Goal: Navigation & Orientation: Find specific page/section

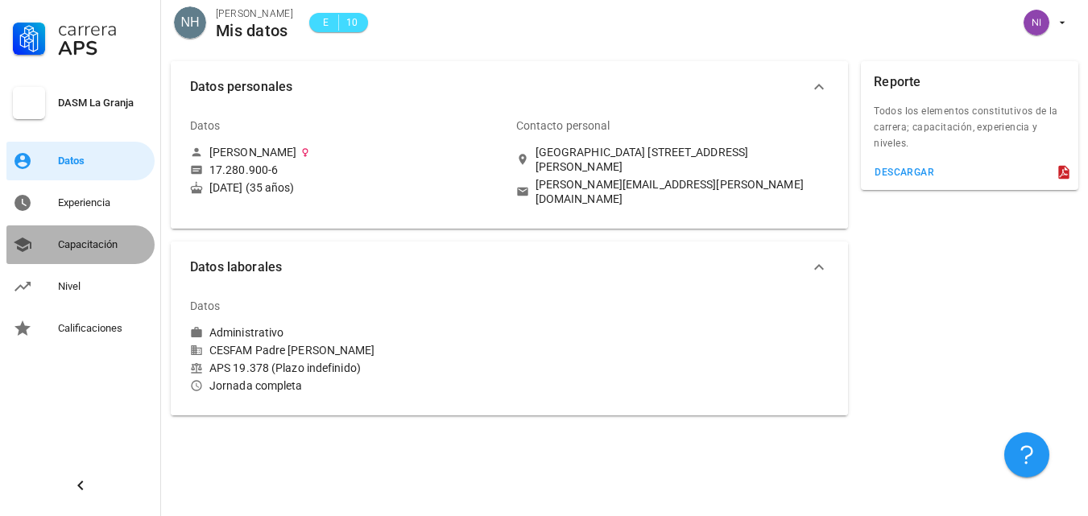
click at [89, 250] on div "Capacitación" at bounding box center [103, 244] width 90 height 13
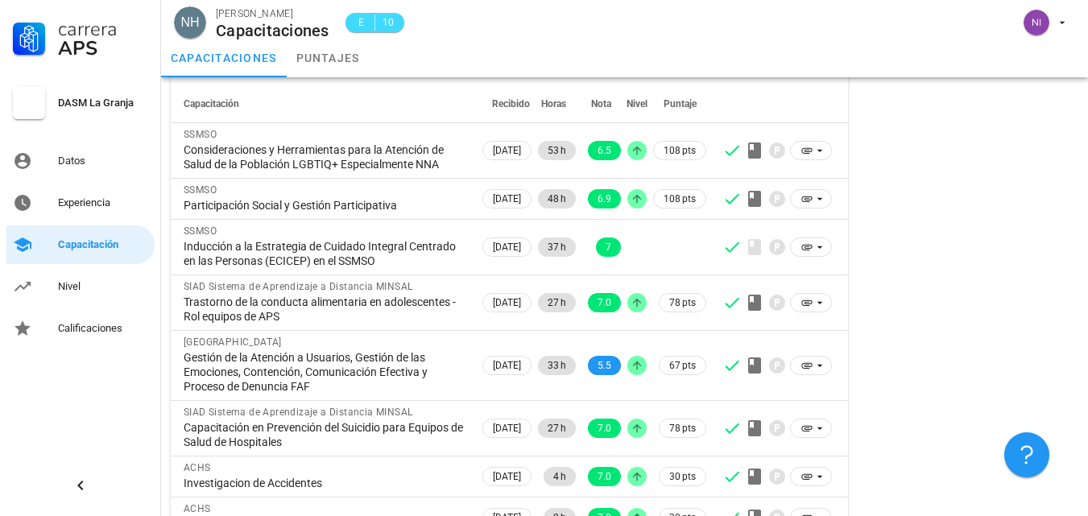
scroll to position [81, 0]
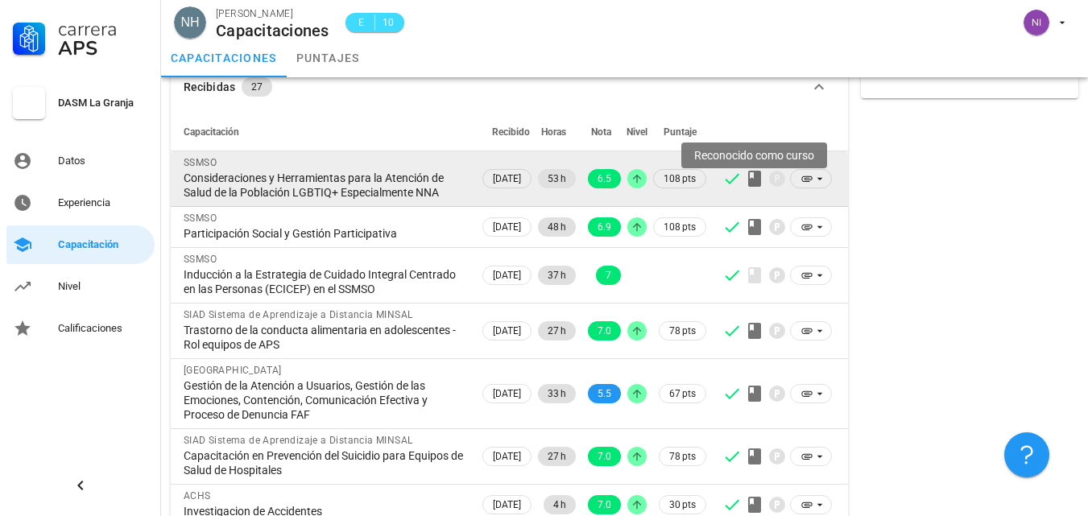
click at [755, 184] on icon at bounding box center [754, 179] width 13 height 16
click at [821, 185] on icon at bounding box center [819, 178] width 13 height 13
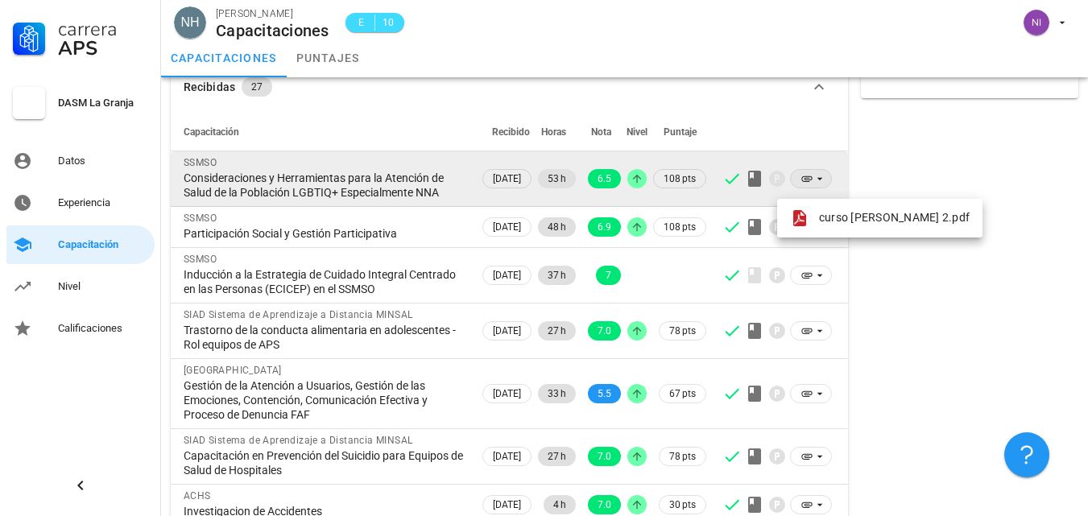
click at [821, 185] on icon at bounding box center [819, 178] width 13 height 13
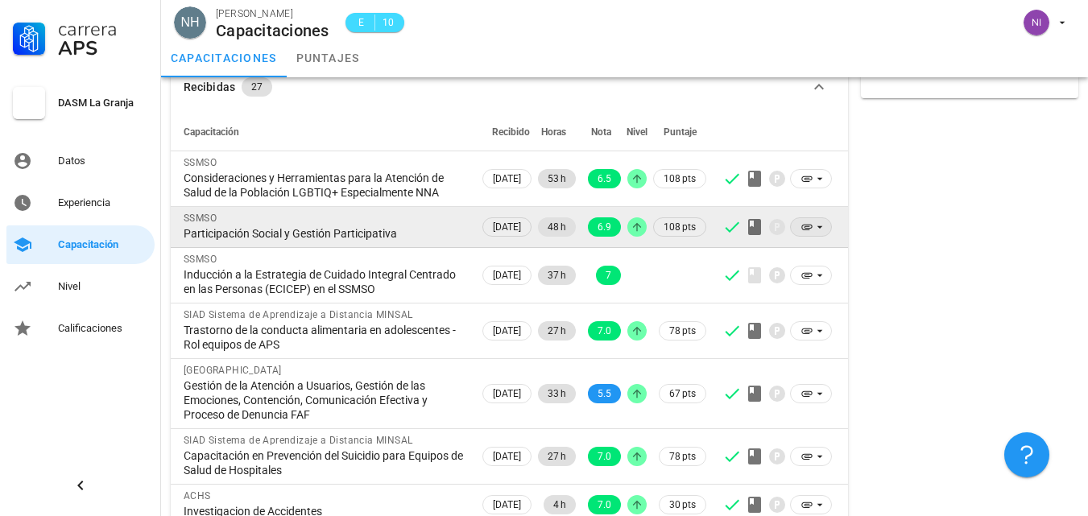
click at [819, 234] on icon at bounding box center [819, 227] width 13 height 13
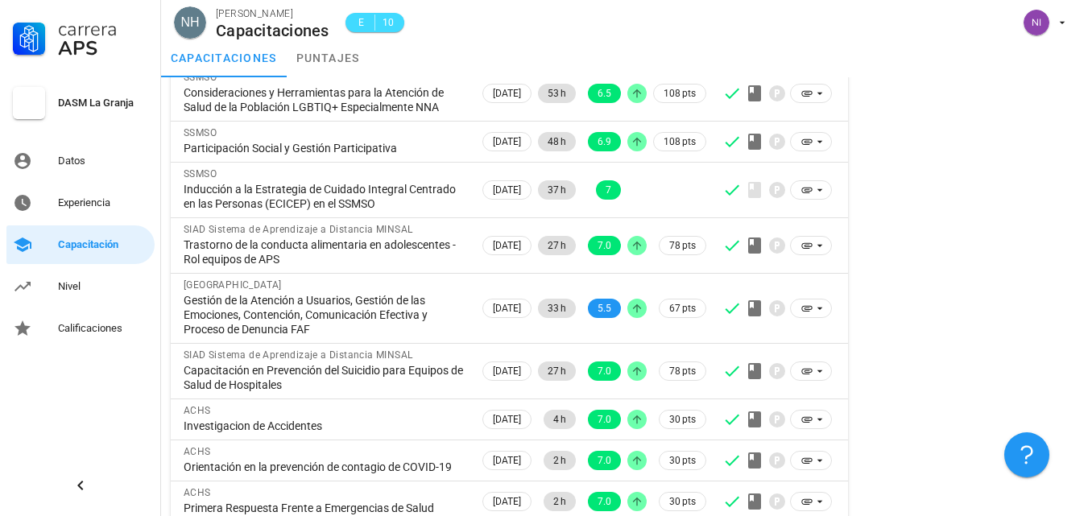
scroll to position [0, 0]
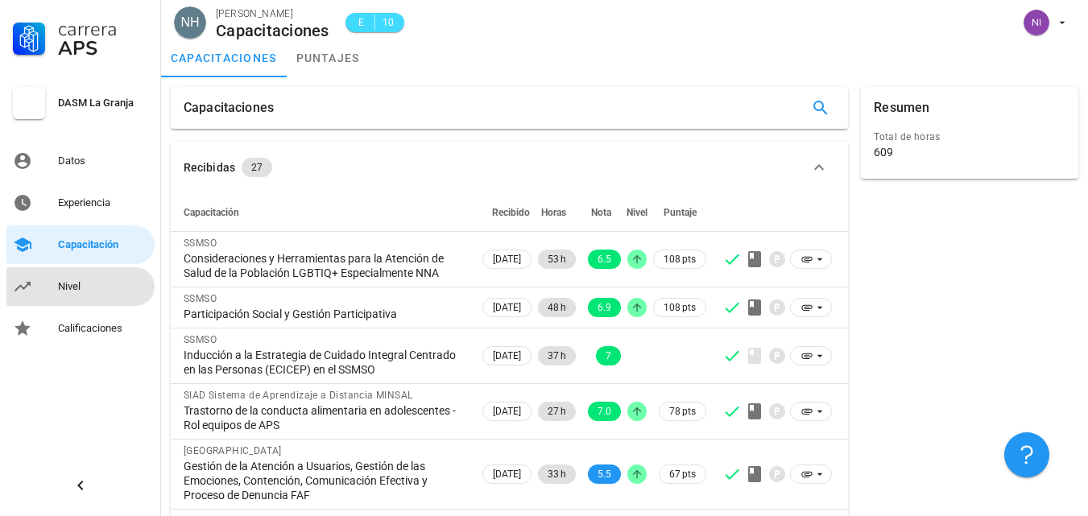
click at [58, 285] on div "Nivel" at bounding box center [103, 286] width 90 height 13
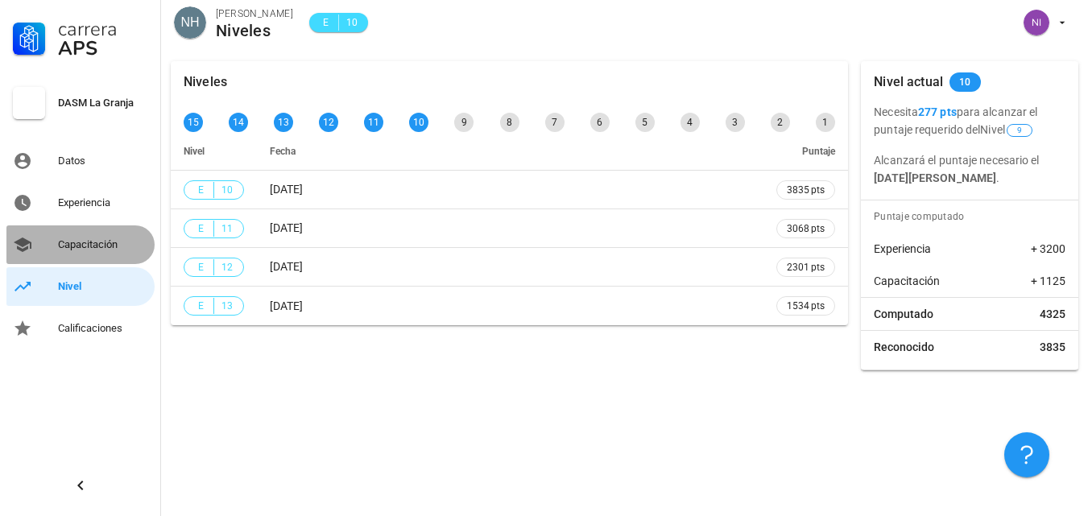
click at [128, 245] on div "Capacitación" at bounding box center [103, 244] width 90 height 13
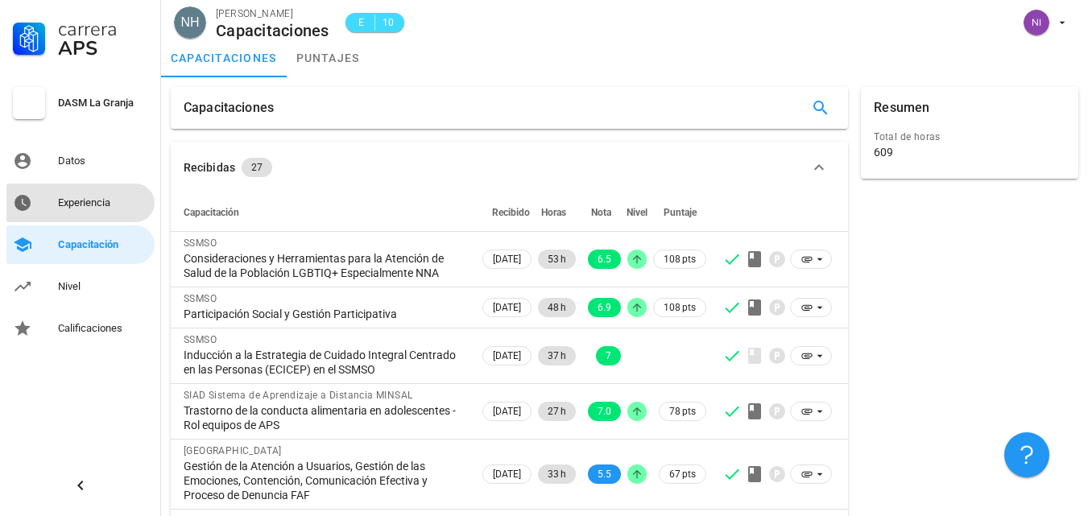
click at [130, 209] on div "Experiencia" at bounding box center [103, 203] width 90 height 26
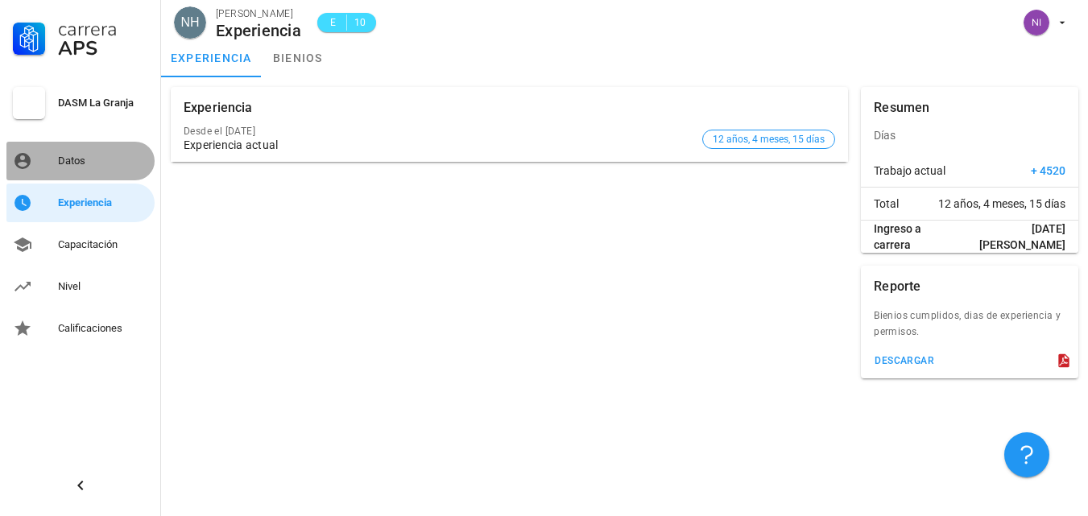
click at [72, 158] on div "Datos" at bounding box center [103, 161] width 90 height 13
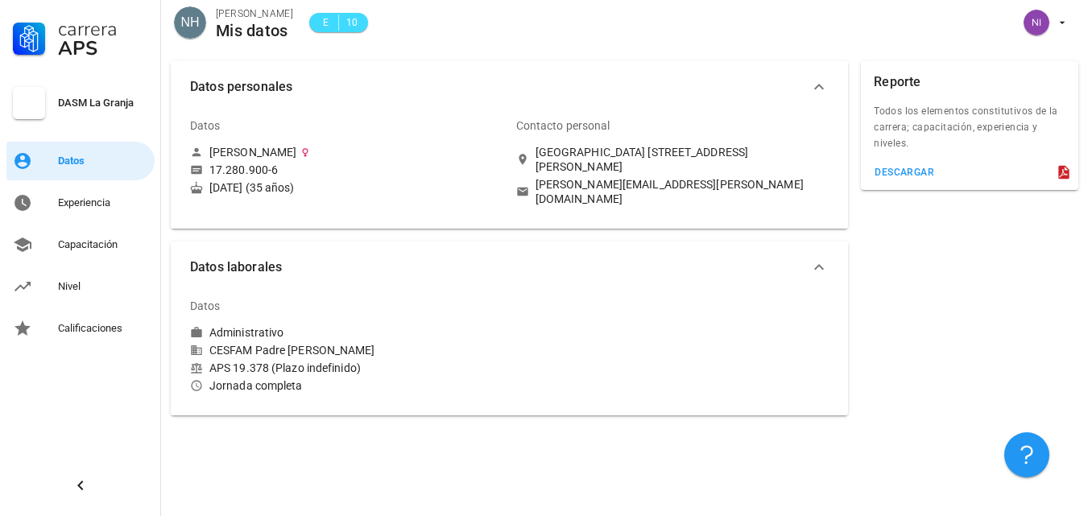
click at [624, 154] on div "Isla Humos 8592 Villa Los Rosales 1, La Granja, Chile" at bounding box center [683, 159] width 294 height 29
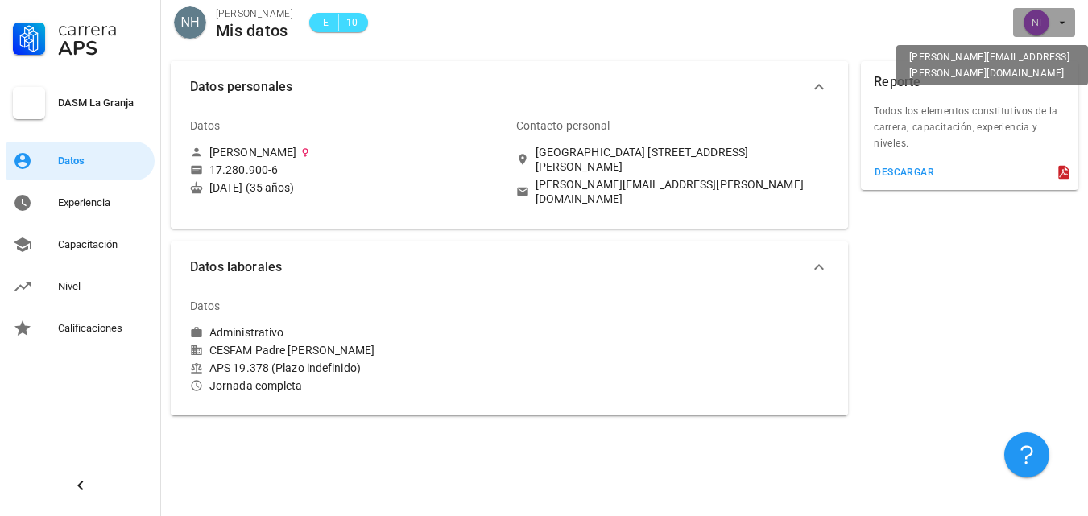
click at [1058, 25] on icon "button" at bounding box center [1062, 22] width 13 height 13
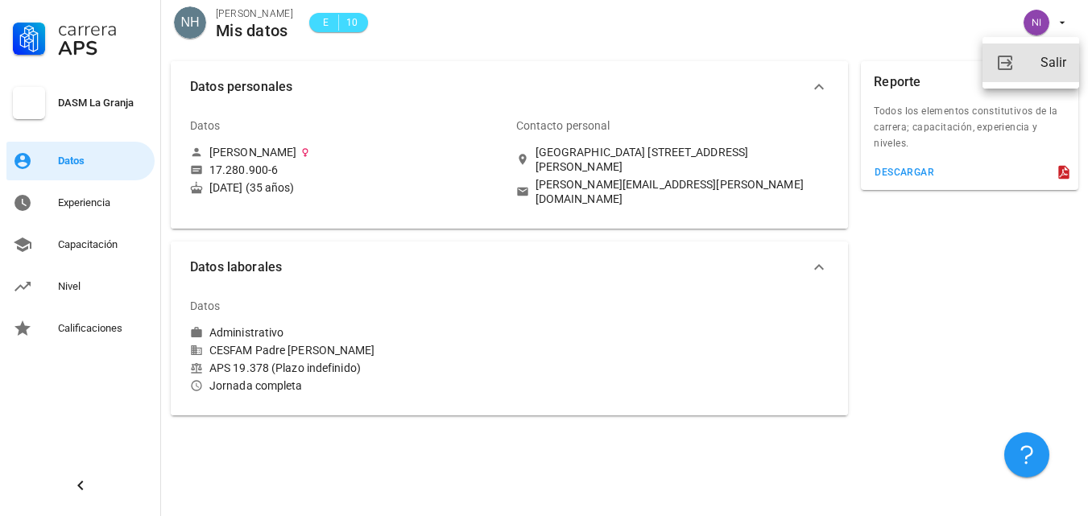
click at [1016, 63] on link "Salir" at bounding box center [1030, 62] width 97 height 39
